Goal: Find specific page/section: Find specific page/section

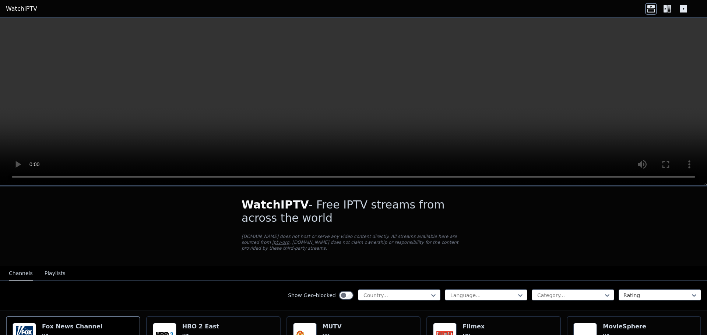
scroll to position [74, 0]
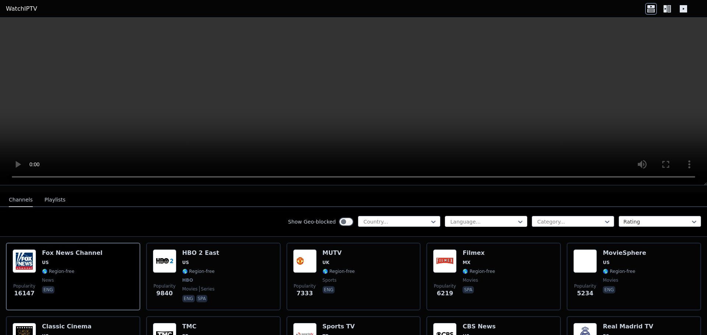
click at [461, 218] on div at bounding box center [482, 221] width 67 height 7
click at [435, 216] on div "Show Geo-blocked Country... Language... Category... Rating" at bounding box center [353, 222] width 707 height 30
click at [430, 218] on icon at bounding box center [433, 221] width 7 height 7
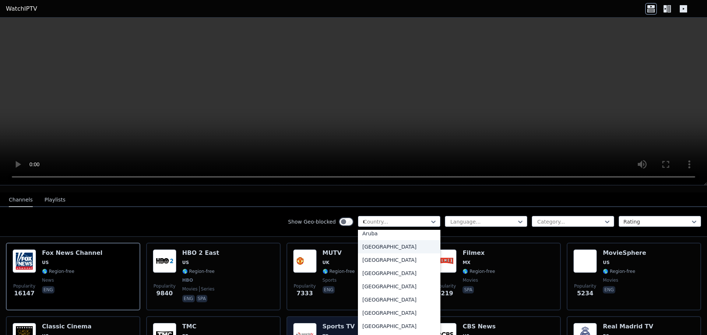
scroll to position [85, 0]
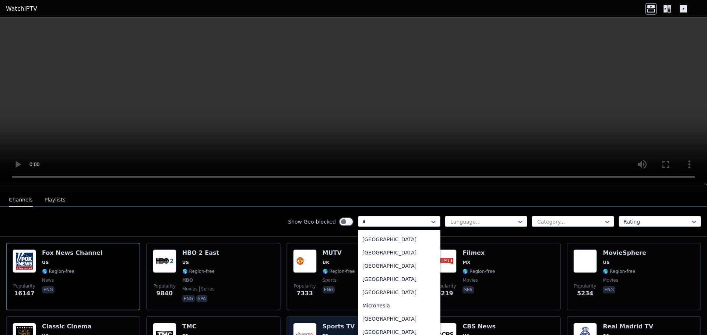
type input "**"
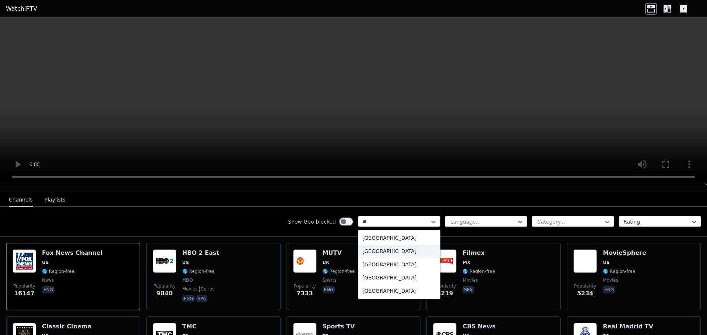
click at [364, 246] on div "[GEOGRAPHIC_DATA]" at bounding box center [399, 251] width 82 height 13
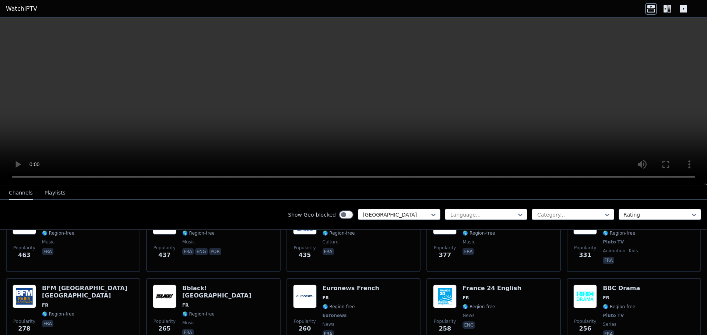
scroll to position [294, 0]
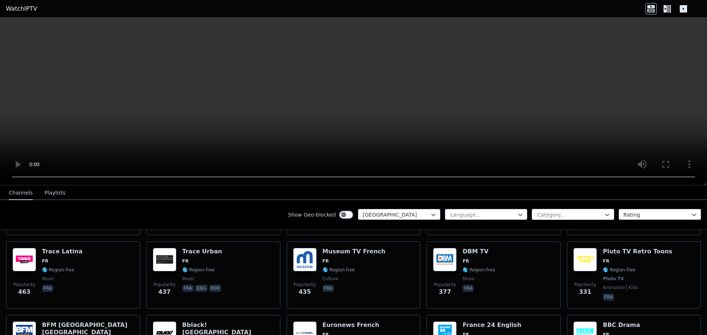
click at [549, 211] on div at bounding box center [569, 214] width 67 height 7
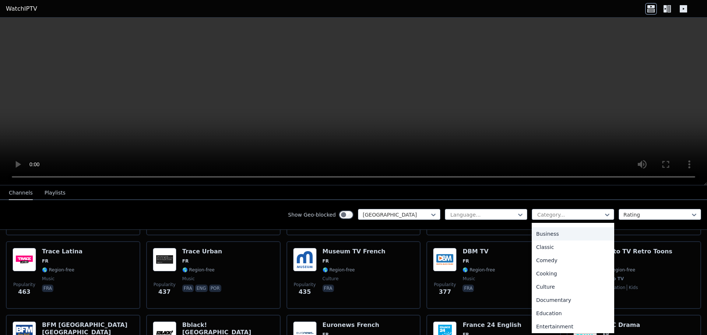
scroll to position [0, 0]
type input "*"
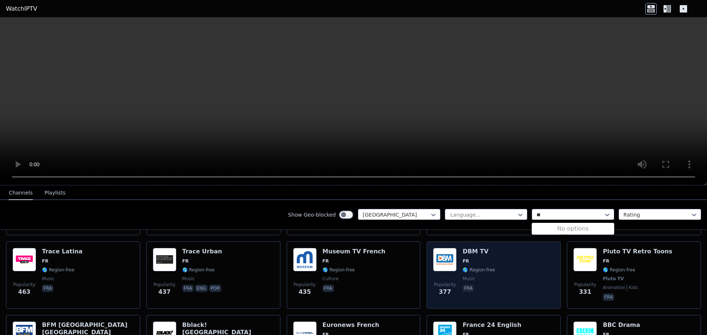
type input "*"
type input "***"
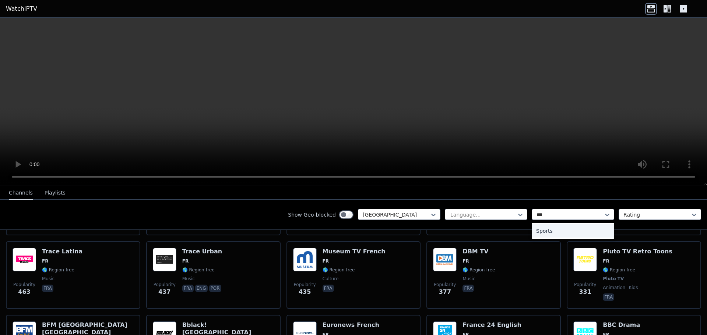
click at [549, 232] on div "Sports" at bounding box center [573, 231] width 82 height 13
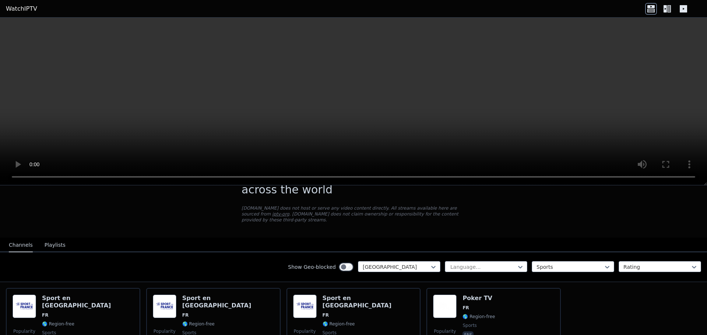
scroll to position [72, 0]
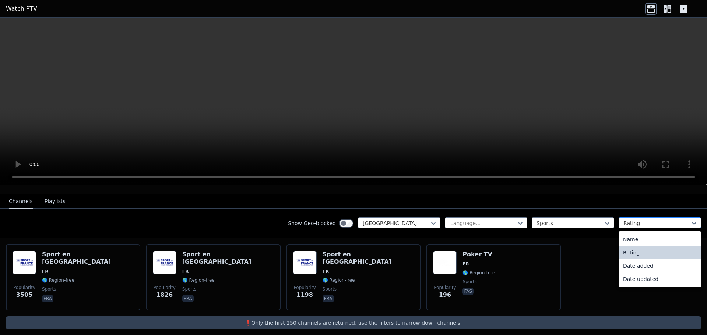
click at [629, 220] on div at bounding box center [656, 223] width 67 height 7
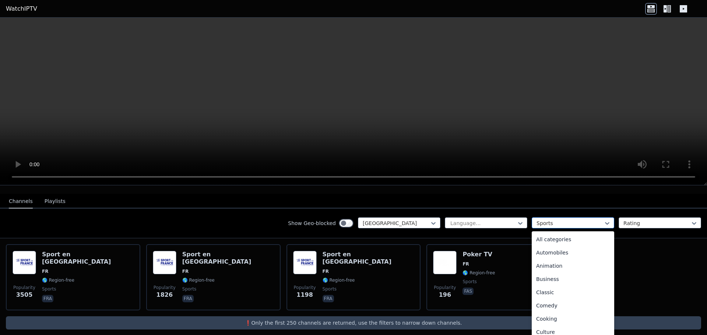
click at [580, 220] on div at bounding box center [569, 223] width 67 height 7
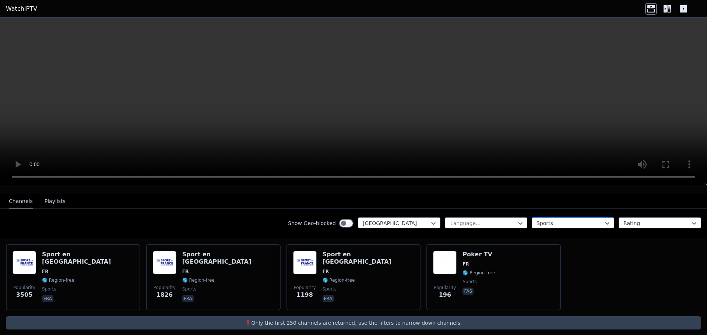
click at [580, 220] on div at bounding box center [569, 223] width 67 height 7
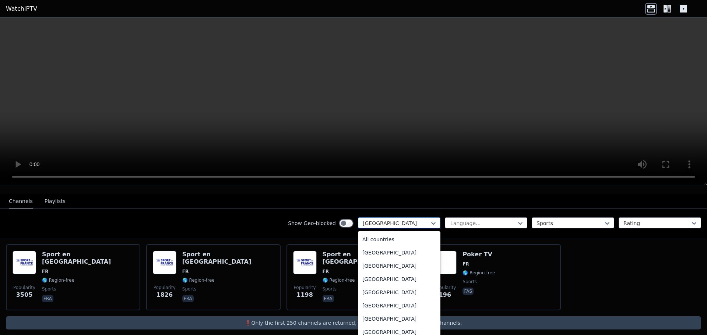
click at [414, 220] on div at bounding box center [396, 223] width 67 height 7
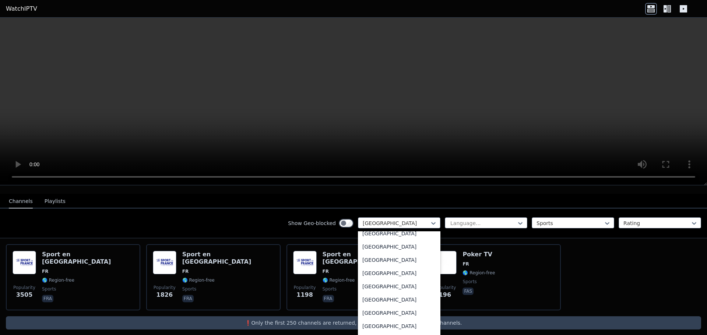
scroll to position [0, 0]
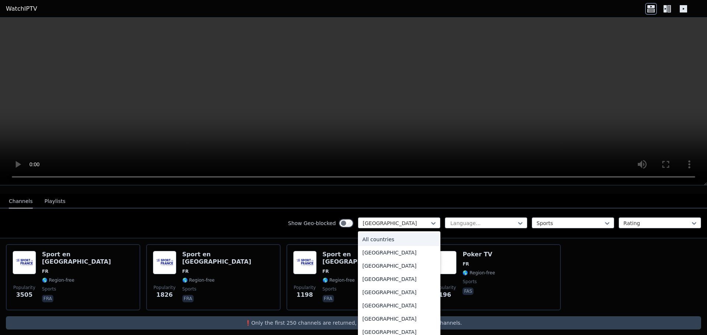
click at [390, 234] on div "All countries" at bounding box center [399, 239] width 82 height 13
